Goal: Navigation & Orientation: Go to known website

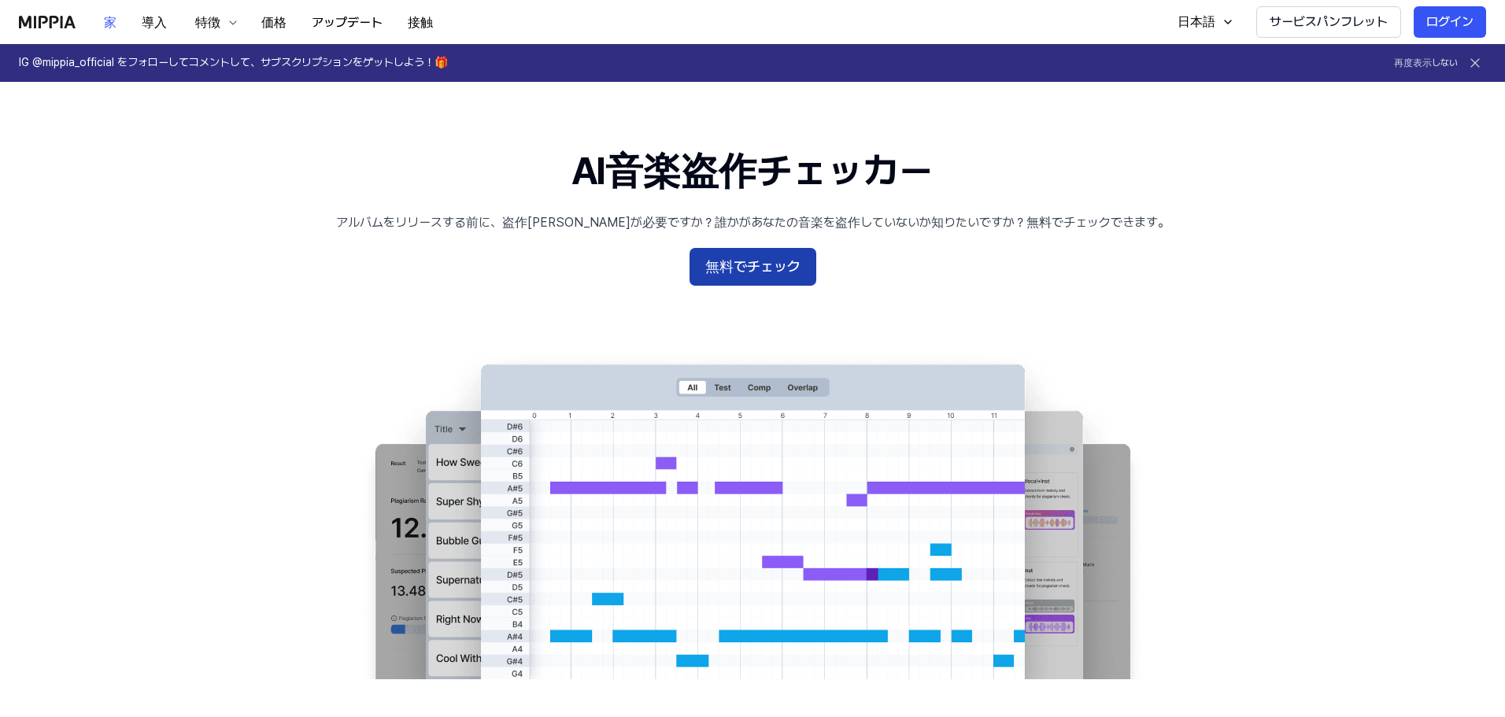
click at [741, 265] on font "無料でチェック" at bounding box center [752, 266] width 95 height 17
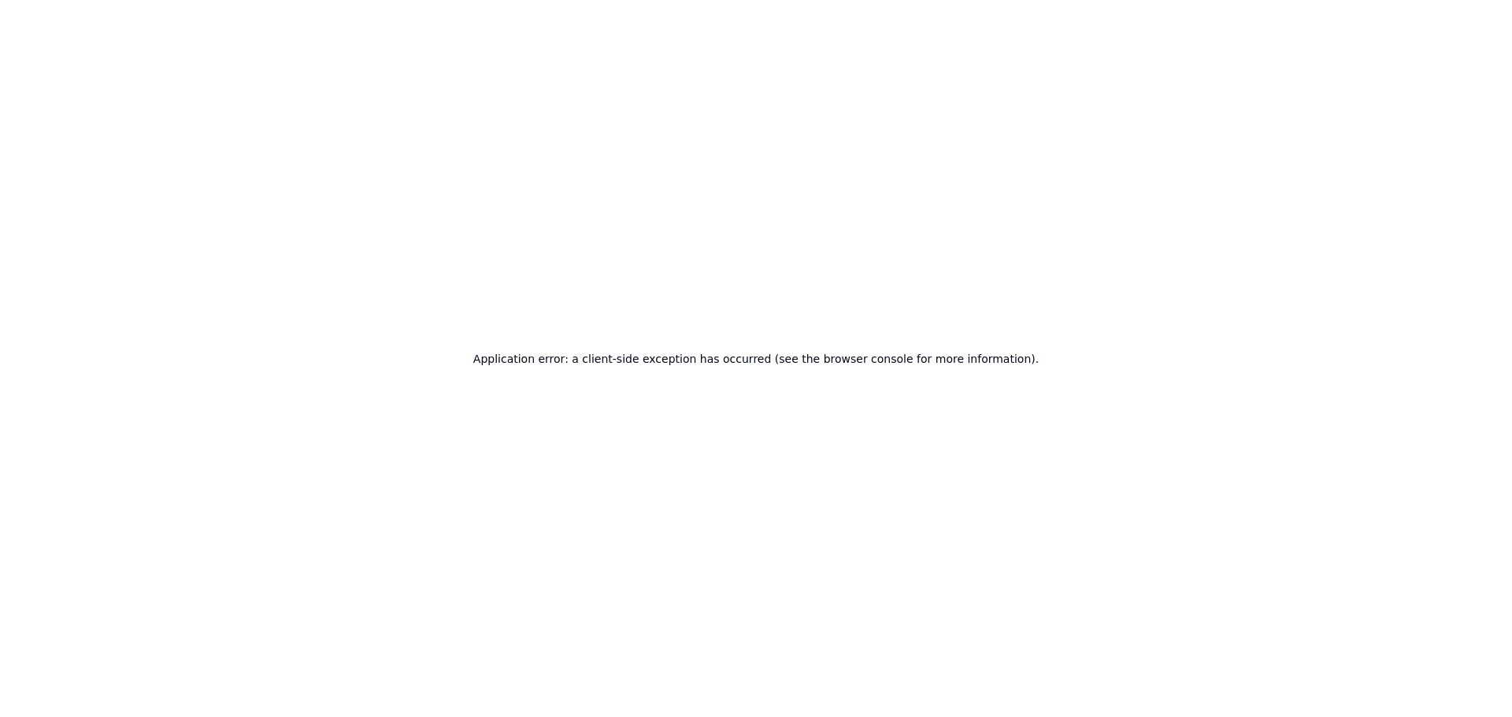
drag, startPoint x: 192, startPoint y: 11, endPoint x: 222, endPoint y: 2, distance: 31.1
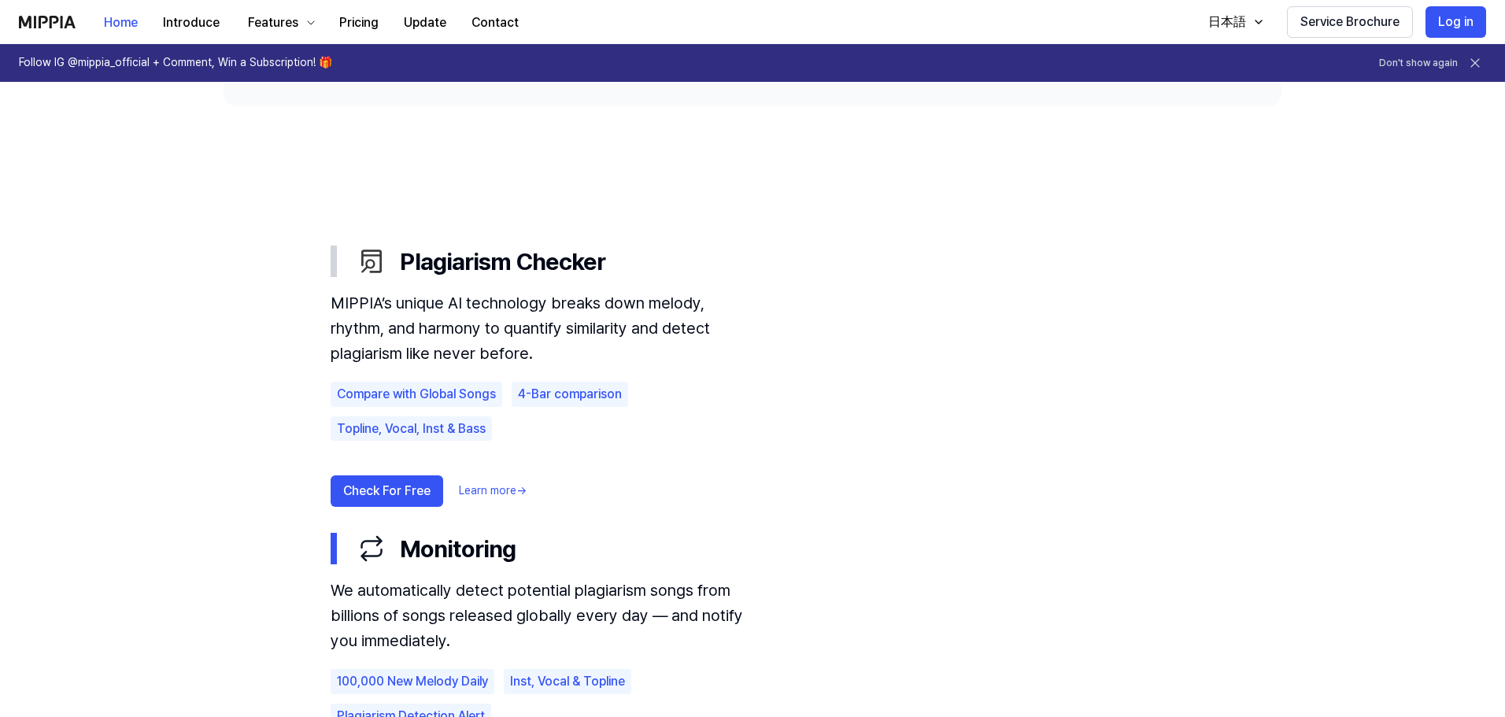
scroll to position [1024, 0]
